Goal: Transaction & Acquisition: Purchase product/service

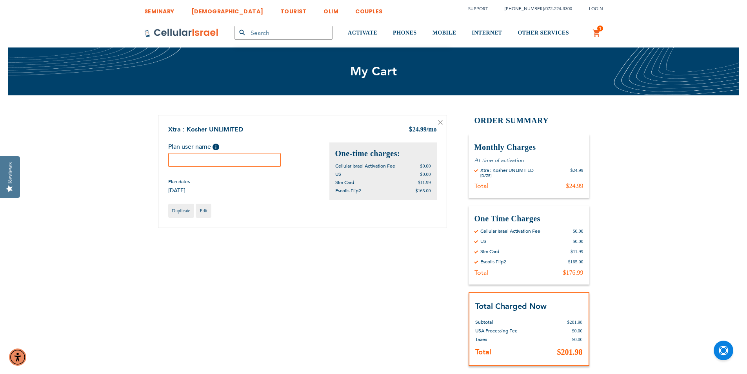
click at [239, 156] on input "text" at bounding box center [224, 160] width 113 height 14
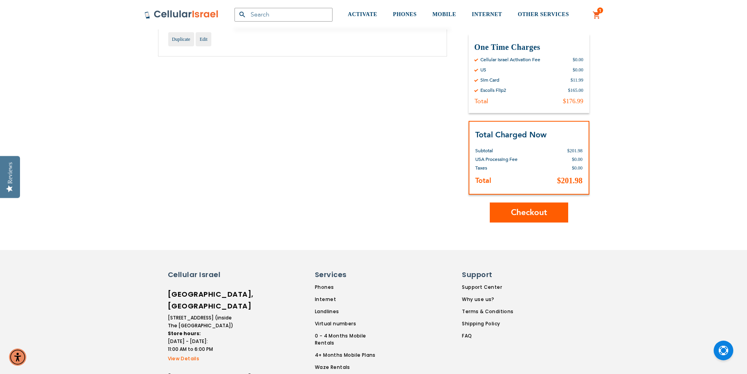
scroll to position [196, 0]
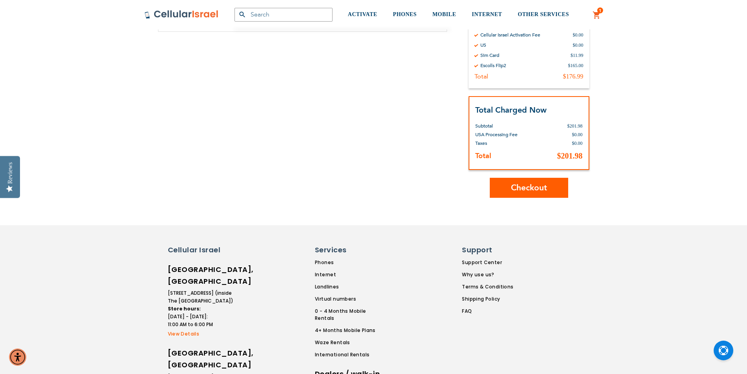
type input "Rikki Schonfeld"
click at [506, 187] on button "Checkout" at bounding box center [529, 188] width 78 height 20
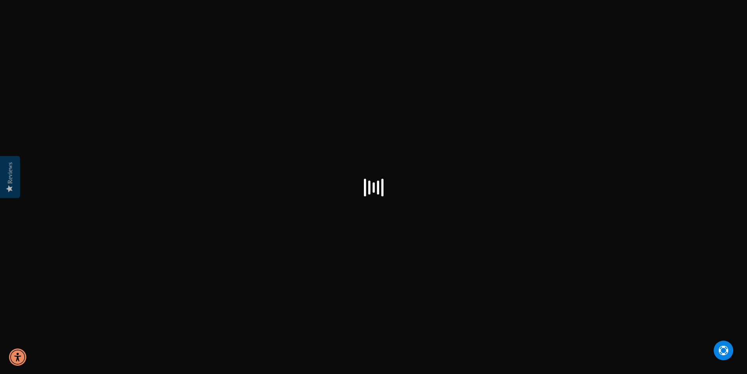
select select "US"
checkbox input "true"
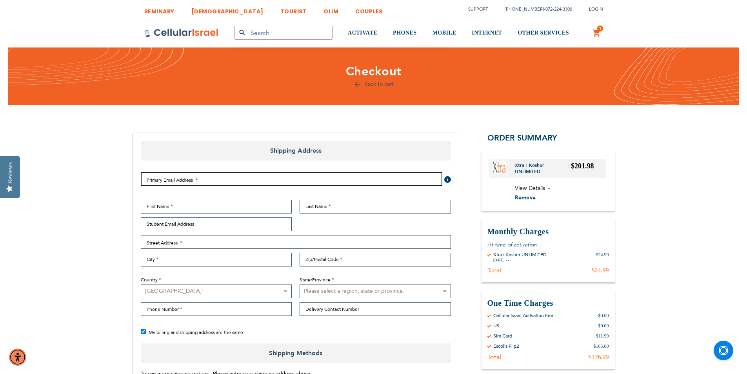
click at [281, 179] on input "Email Address" at bounding box center [292, 179] width 302 height 14
type input "[EMAIL_ADDRESS][DOMAIN_NAME]"
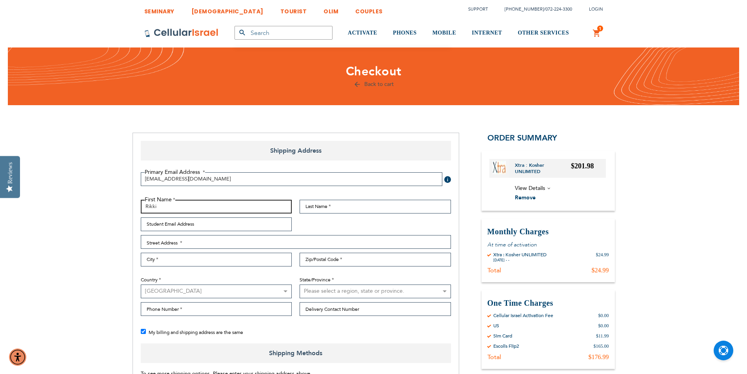
type input "Rikki"
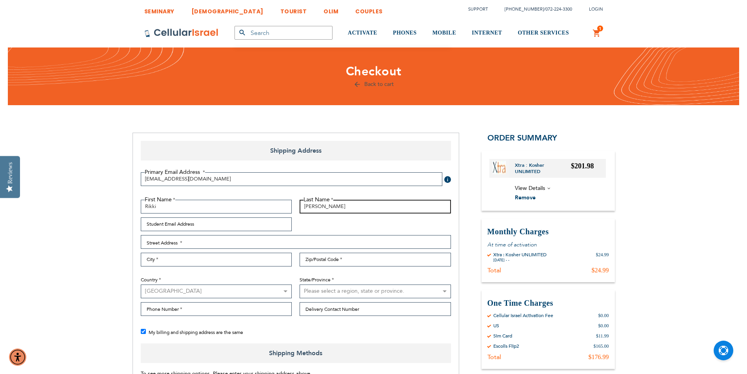
type input "[PERSON_NAME]"
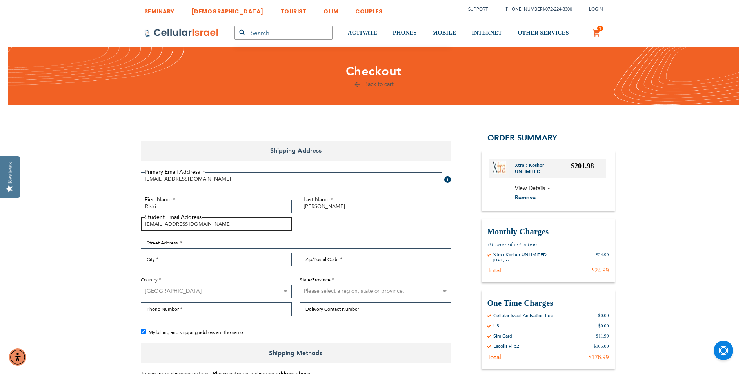
type input "[EMAIL_ADDRESS][DOMAIN_NAME]"
type input "[STREET_ADDRESS]"
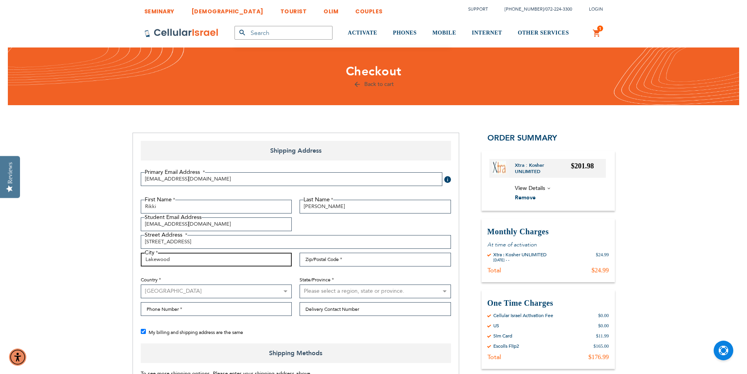
type input "Lakewood"
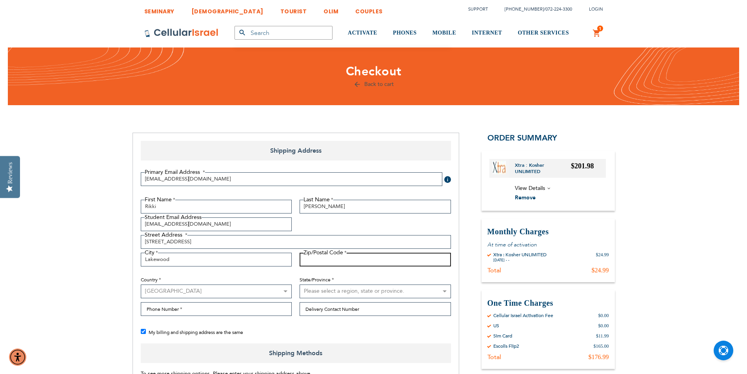
type input "N"
type input "08701"
click at [214, 296] on select "[GEOGRAPHIC_DATA] [GEOGRAPHIC_DATA] [GEOGRAPHIC_DATA] [GEOGRAPHIC_DATA] [GEOGRA…" at bounding box center [216, 291] width 151 height 14
click at [141, 298] on select "[GEOGRAPHIC_DATA] [GEOGRAPHIC_DATA] [GEOGRAPHIC_DATA] [GEOGRAPHIC_DATA] [GEOGRA…" at bounding box center [216, 291] width 151 height 14
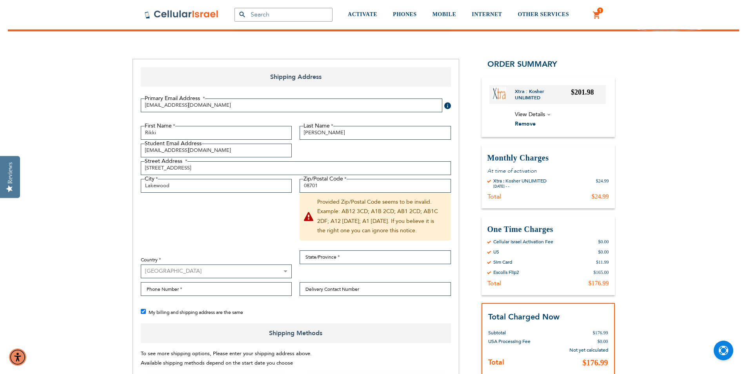
scroll to position [78, 0]
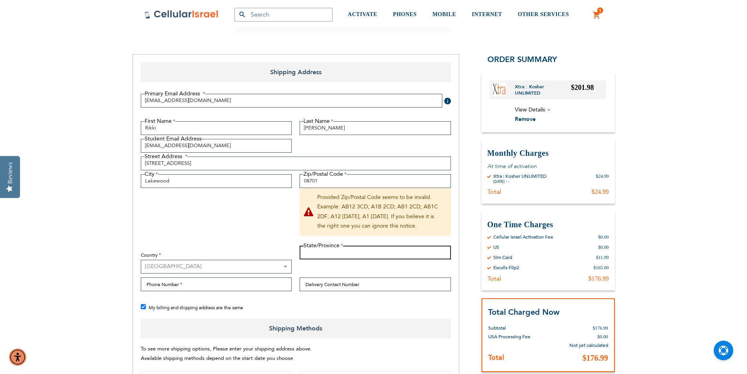
click at [341, 255] on input "State/Province" at bounding box center [375, 252] width 151 height 14
click at [275, 267] on select "[GEOGRAPHIC_DATA] [GEOGRAPHIC_DATA] [GEOGRAPHIC_DATA] [GEOGRAPHIC_DATA] [GEOGRA…" at bounding box center [216, 267] width 151 height 14
select select "US"
click at [141, 260] on select "[GEOGRAPHIC_DATA] [GEOGRAPHIC_DATA] [GEOGRAPHIC_DATA] [GEOGRAPHIC_DATA] [GEOGRA…" at bounding box center [216, 267] width 151 height 14
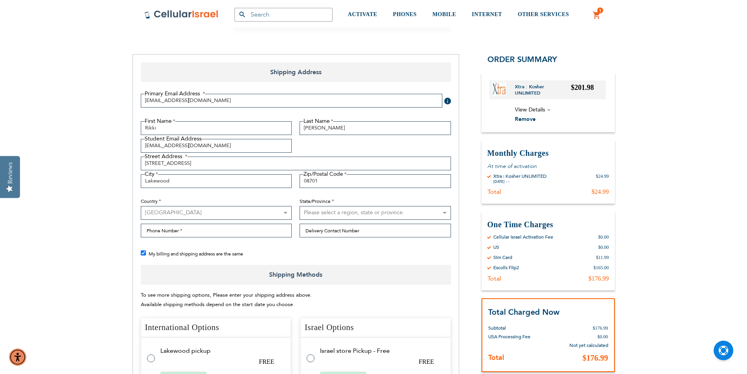
click at [311, 213] on select "Please select a region, state or province. [US_STATE] [US_STATE] [US_STATE] [US…" at bounding box center [375, 213] width 151 height 14
select select "41"
click at [300, 206] on select "Please select a region, state or province. [US_STATE] [US_STATE] [US_STATE] [US…" at bounding box center [375, 213] width 151 height 14
click at [221, 233] on input "Phone Number" at bounding box center [216, 231] width 151 height 14
type input "[PHONE_NUMBER]"
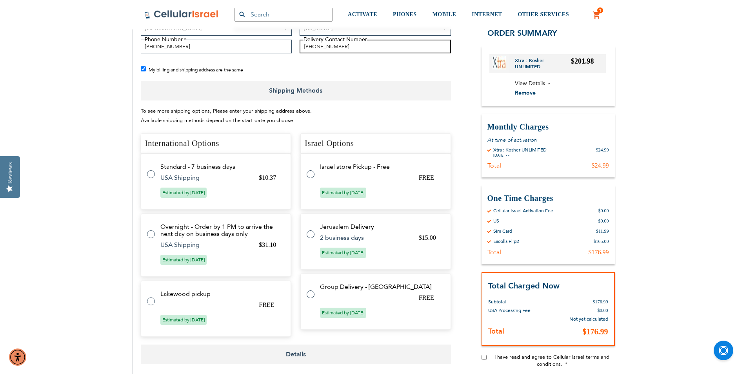
scroll to position [274, 0]
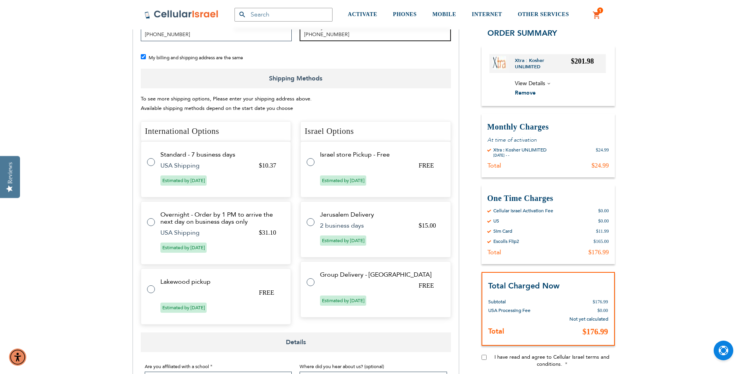
type input "[PHONE_NUMBER]"
click at [151, 284] on label at bounding box center [155, 284] width 16 height 0
radio input "true"
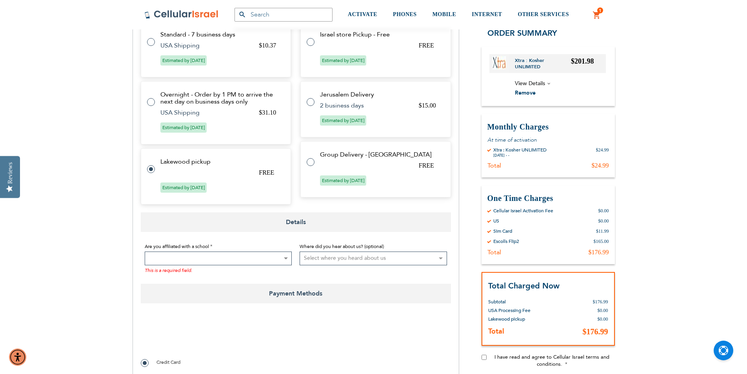
scroll to position [392, 0]
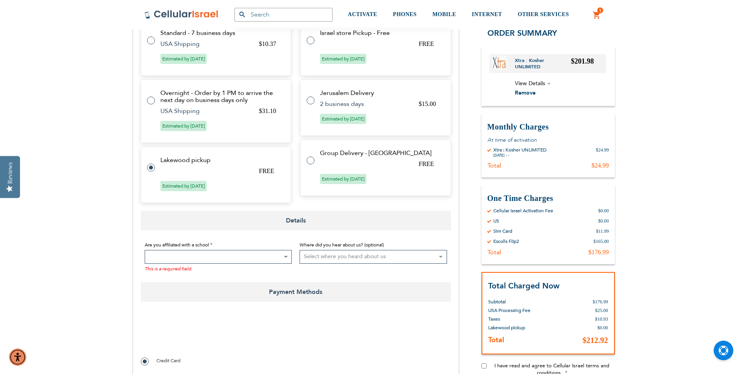
click at [196, 258] on span at bounding box center [218, 257] width 147 height 14
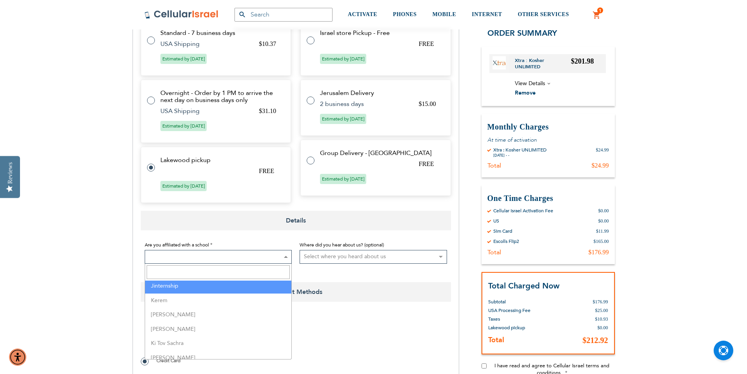
scroll to position [902, 0]
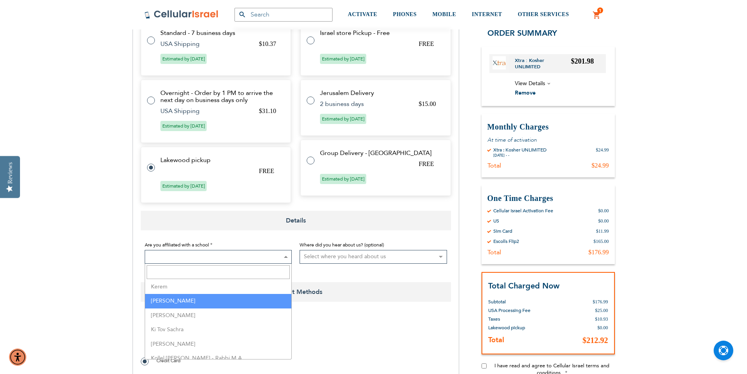
select select "70"
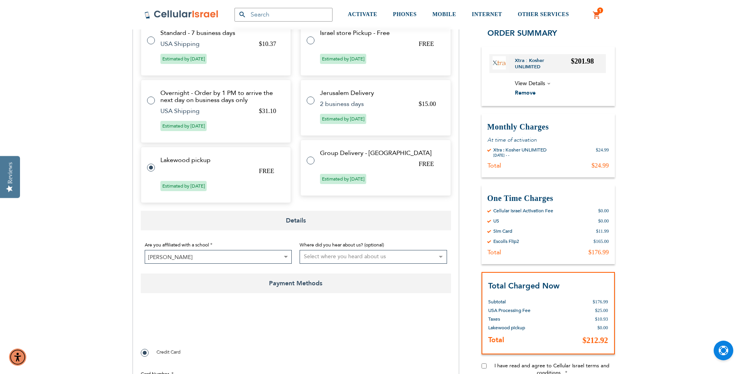
click at [321, 260] on select "Select where you heard about us Existing Customer Friend Other School/Group BP …" at bounding box center [373, 257] width 147 height 14
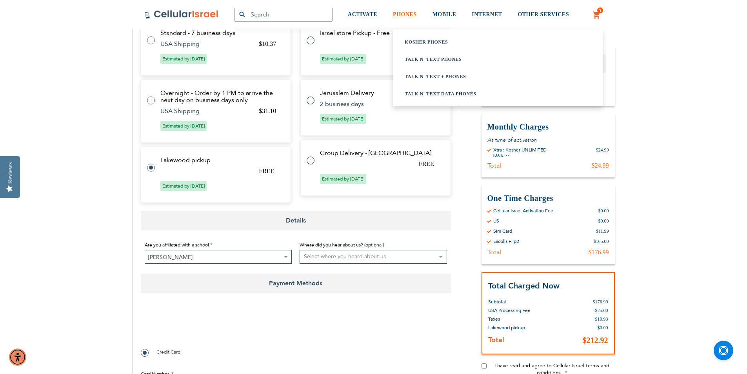
select select "4"
click at [300, 250] on select "Select where you heard about us Existing Customer Friend Other School/Group BP …" at bounding box center [373, 257] width 147 height 14
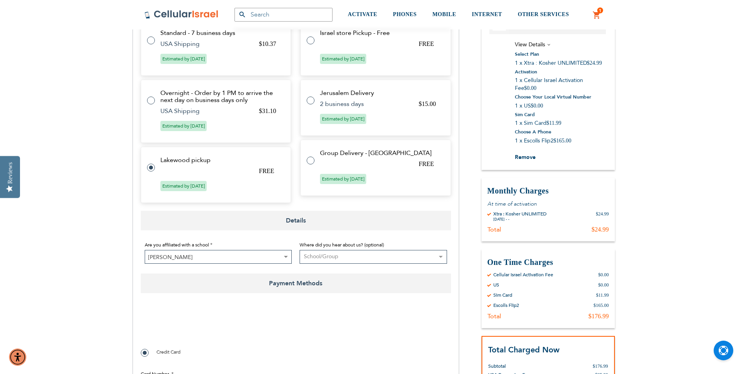
click at [398, 253] on select "Select where you heard about us Existing Customer Friend Other School/Group BP …" at bounding box center [373, 257] width 147 height 14
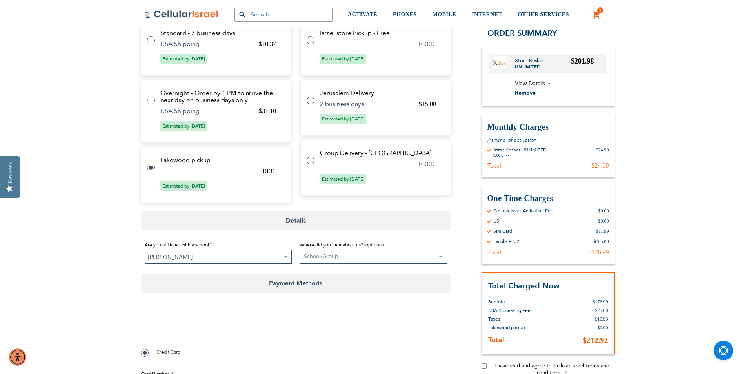
click at [398, 253] on select "Select where you heard about us Existing Customer Friend Other School/Group BP …" at bounding box center [373, 257] width 147 height 14
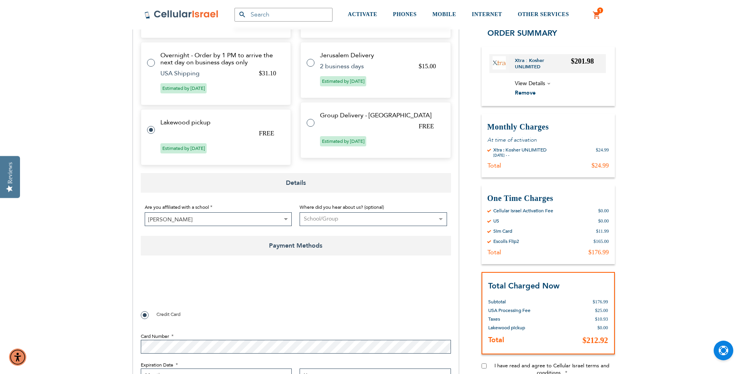
scroll to position [431, 0]
checkbox input "true"
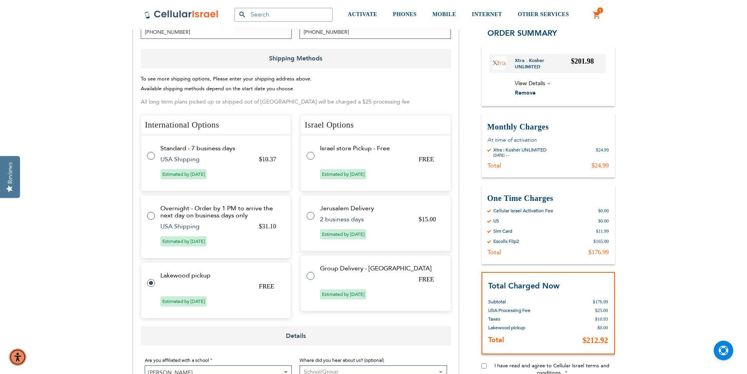
scroll to position [274, 0]
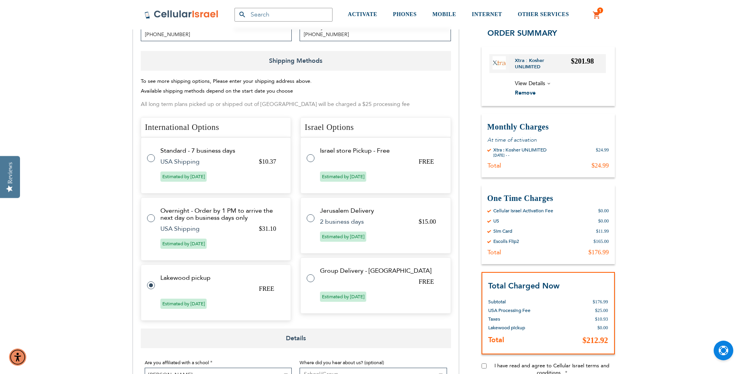
click at [311, 273] on label at bounding box center [315, 273] width 16 height 0
radio input "false"
radio input "true"
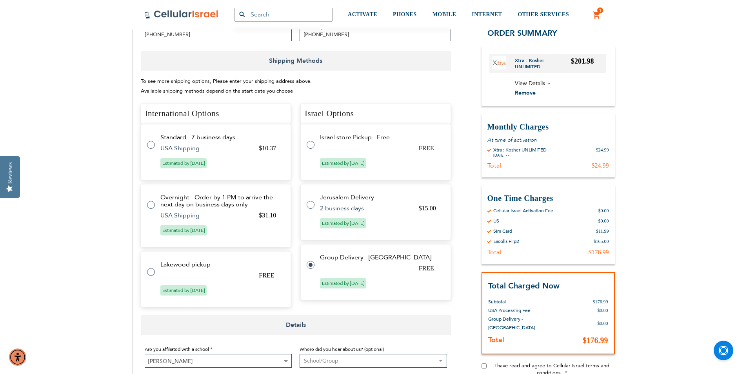
click at [312, 140] on label at bounding box center [315, 140] width 16 height 0
radio input "true"
radio input "false"
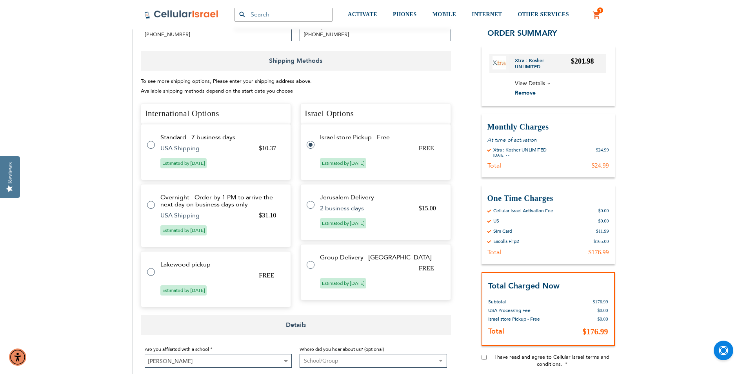
click at [153, 267] on label at bounding box center [155, 267] width 16 height 0
radio input "true"
radio input "false"
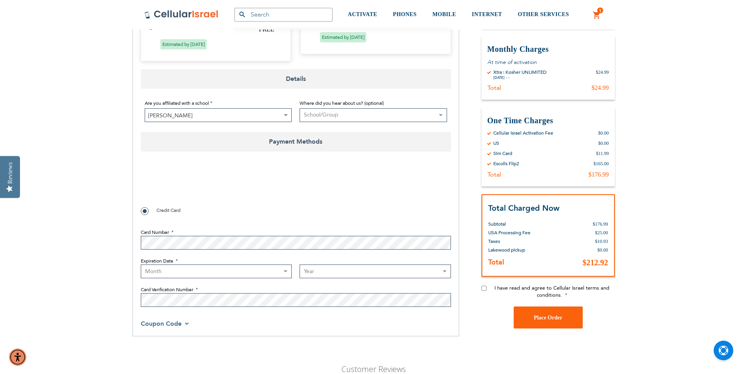
scroll to position [549, 0]
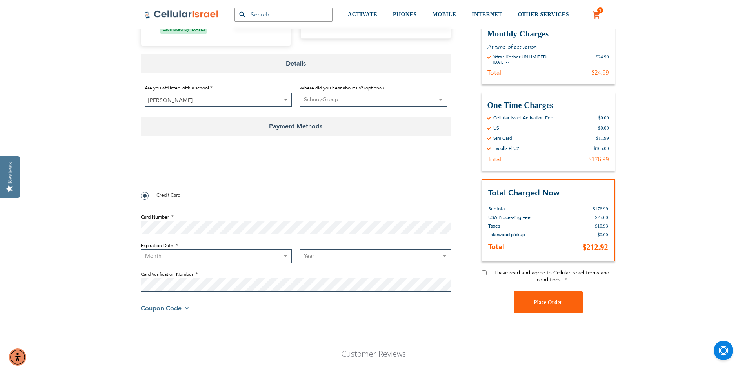
checkbox input "true"
click at [188, 256] on select "Month [DATE] - [DATE] - [DATE] - [DATE] - [DATE] - [DATE] - [DATE] - [DATE] - […" at bounding box center [216, 256] width 151 height 14
select select "3"
click at [141, 249] on select "Month [DATE] - [DATE] - [DATE] - [DATE] - [DATE] - [DATE] - [DATE] - [DATE] - […" at bounding box center [216, 256] width 151 height 14
click at [321, 254] on select "Year [DATE] 2026 2027 2028 2029 2030 2031 2032 2033 2034 2035 2036 2037 2038 20…" at bounding box center [375, 256] width 151 height 14
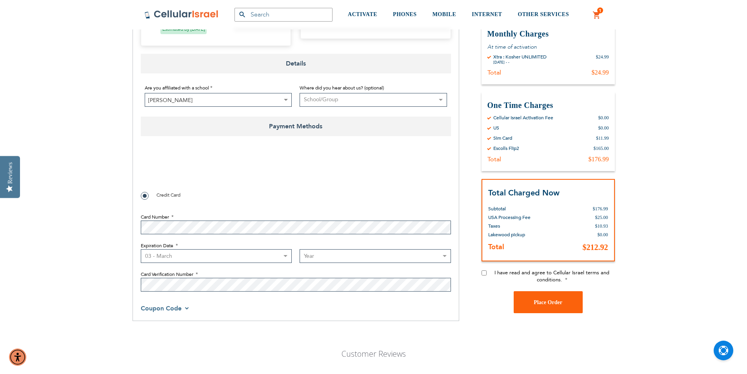
select select "2029"
click at [300, 249] on select "Year [DATE] 2026 2027 2028 2029 2030 2031 2032 2033 2034 2035 2036 2037 2038 20…" at bounding box center [375, 256] width 151 height 14
click at [340, 312] on div "Coupon Code" at bounding box center [296, 307] width 310 height 9
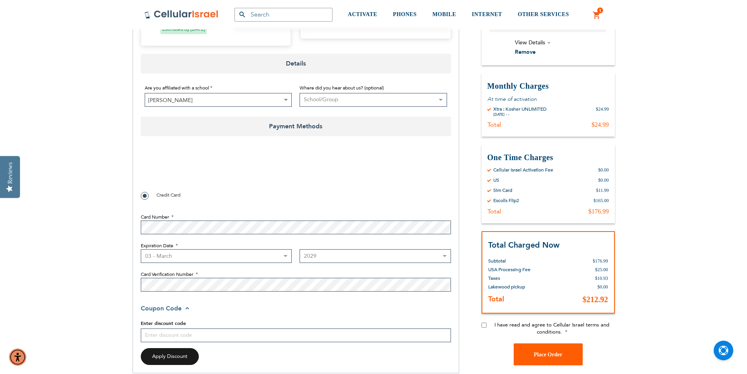
drag, startPoint x: 563, startPoint y: 346, endPoint x: 515, endPoint y: 333, distance: 50.3
click at [518, 321] on div "I have read and agree to Cellular Israel terms and conditions. Place Order" at bounding box center [548, 321] width 133 height 0
click at [482, 327] on input "I have read and agree to Cellular Israel terms and conditions." at bounding box center [484, 324] width 5 height 5
checkbox input "true"
click at [540, 354] on span "Place Order" at bounding box center [548, 354] width 29 height 6
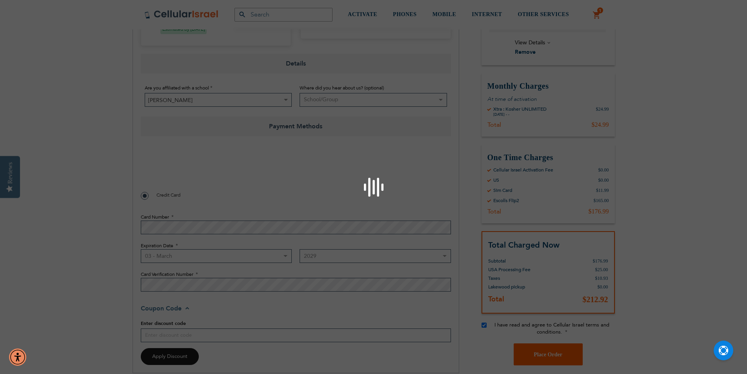
checkbox input "false"
click at [149, 171] on div "Please wait..." at bounding box center [373, 187] width 747 height 374
